Goal: Find specific page/section: Find specific page/section

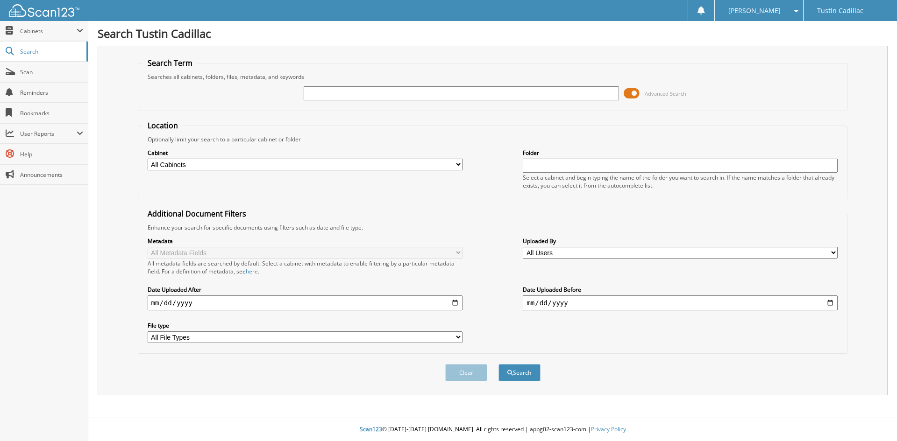
click at [356, 87] on input "text" at bounding box center [461, 93] width 315 height 14
click at [340, 97] on input "text" at bounding box center [461, 93] width 315 height 14
type input "01402"
click at [498, 364] on button "Search" at bounding box center [519, 372] width 42 height 17
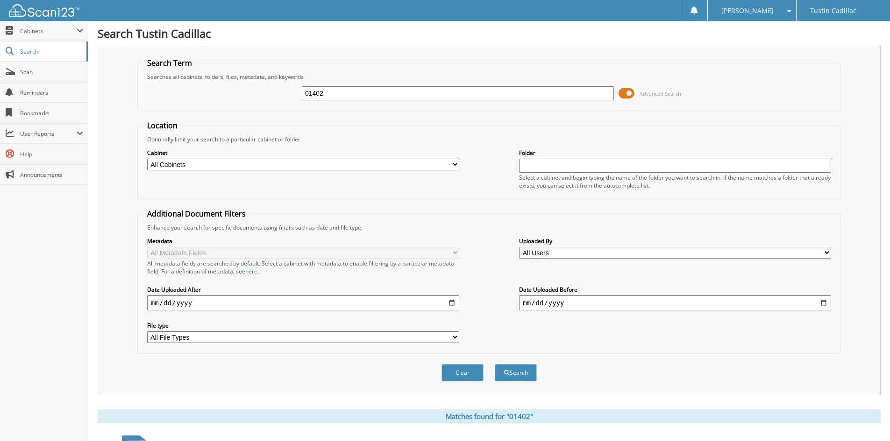
drag, startPoint x: 332, startPoint y: 96, endPoint x: 183, endPoint y: 97, distance: 149.0
click at [183, 97] on div "01402 Advanced Search" at bounding box center [488, 93] width 693 height 25
type input "701402"
click at [495, 364] on button "Search" at bounding box center [516, 372] width 42 height 17
